Goal: Obtain resource: Obtain resource

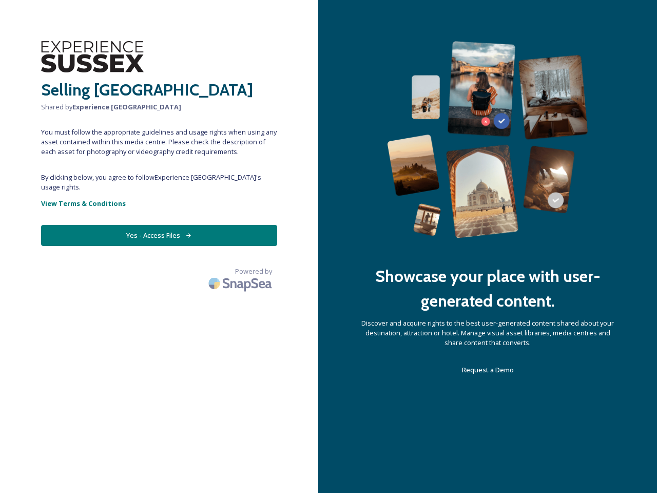
click at [329, 247] on div "Showcase your place with user-generated content. Discover and acquire rights to…" at bounding box center [487, 246] width 339 height 493
click at [159, 225] on button "Yes - Access Files" at bounding box center [159, 235] width 236 height 21
click at [241, 271] on img at bounding box center [241, 283] width 72 height 24
click at [329, 247] on div "Showcase your place with user-generated content. Discover and acquire rights to…" at bounding box center [487, 246] width 339 height 493
click at [159, 225] on button "Yes - Access Files" at bounding box center [159, 235] width 236 height 21
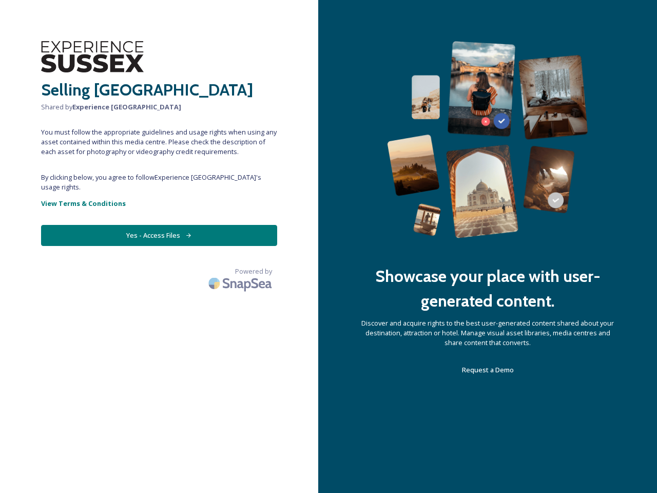
click at [241, 271] on img at bounding box center [241, 283] width 72 height 24
